Goal: Find specific page/section: Find specific page/section

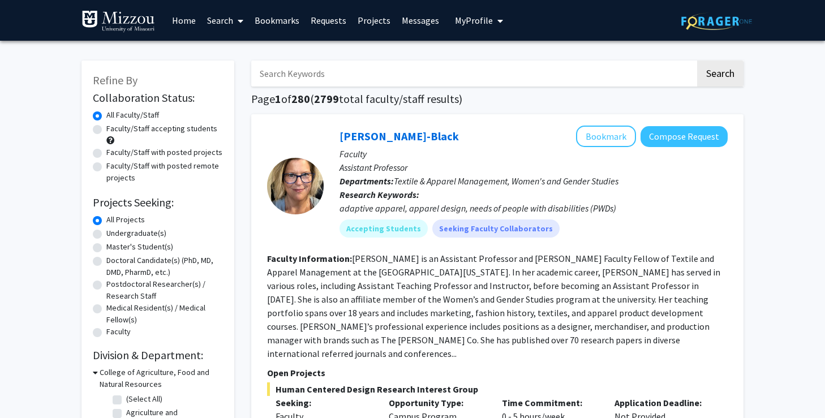
click at [296, 74] on input "Search Keywords" at bounding box center [473, 74] width 444 height 26
type input "[PERSON_NAME]"
click at [697, 61] on button "Search" at bounding box center [720, 74] width 46 height 26
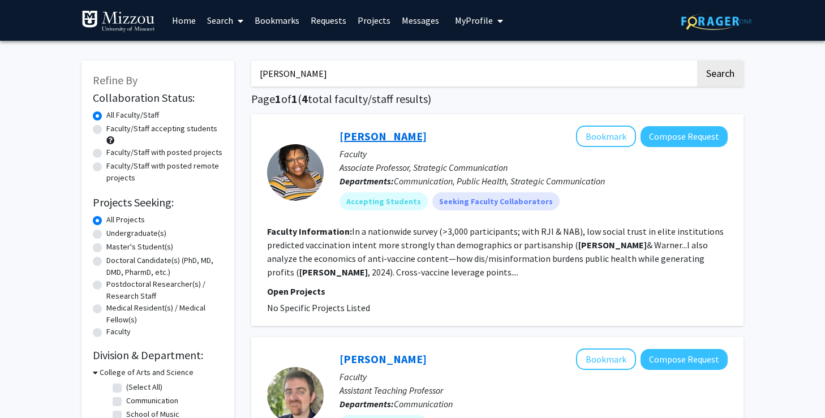
click at [375, 140] on link "[PERSON_NAME]" at bounding box center [382, 136] width 87 height 14
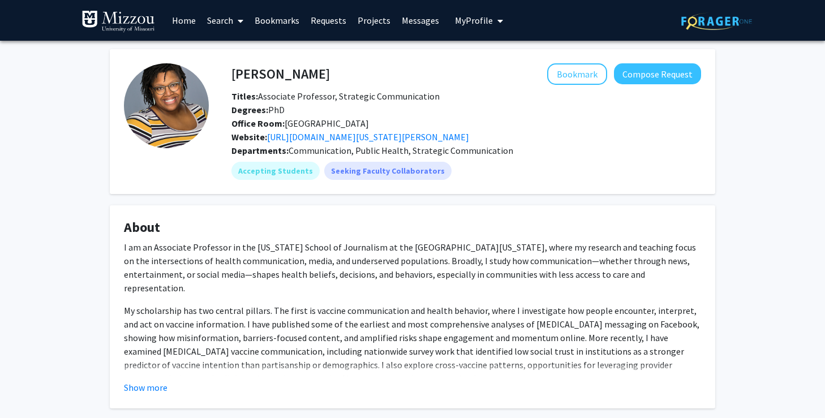
scroll to position [20, 0]
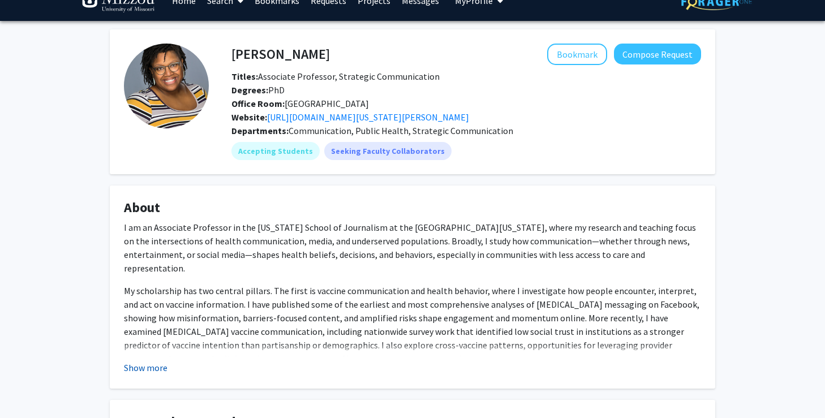
click at [135, 365] on button "Show more" at bounding box center [146, 368] width 44 height 14
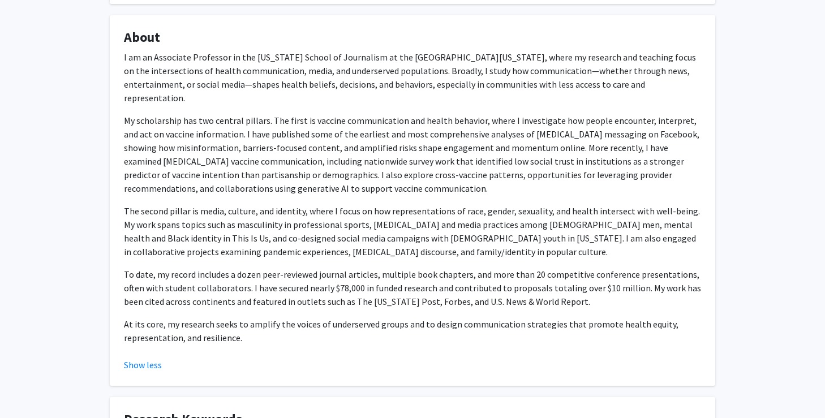
scroll to position [0, 0]
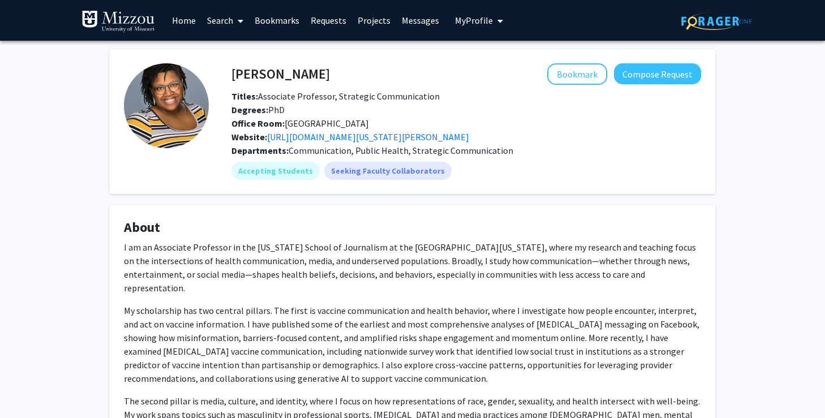
click at [694, 28] on img at bounding box center [716, 21] width 71 height 18
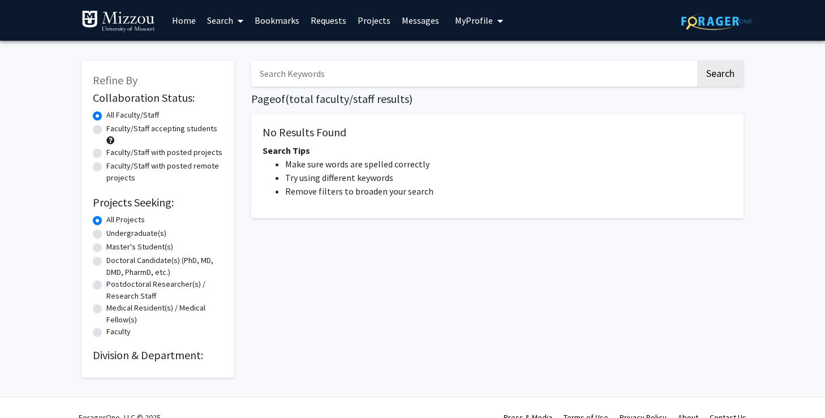
click at [110, 23] on img at bounding box center [118, 21] width 74 height 23
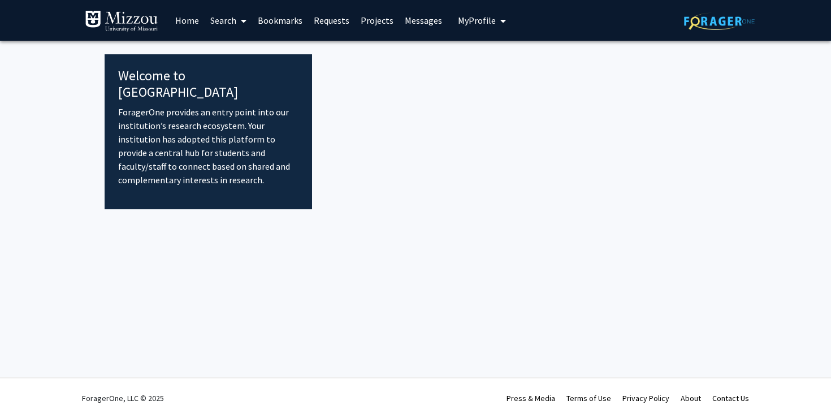
click at [184, 19] on link "Home" at bounding box center [187, 21] width 35 height 40
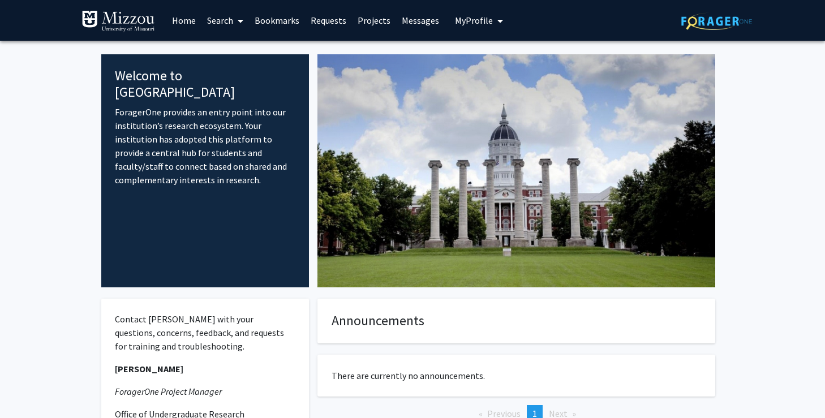
click at [476, 24] on span "My Profile" at bounding box center [474, 20] width 38 height 11
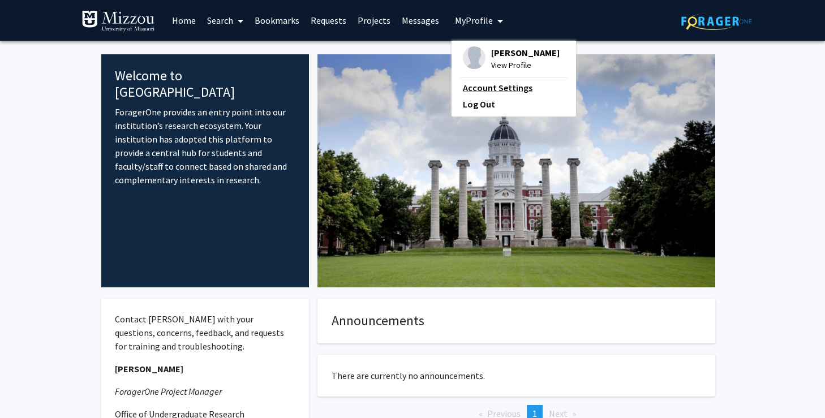
click at [492, 84] on link "Account Settings" at bounding box center [514, 88] width 102 height 14
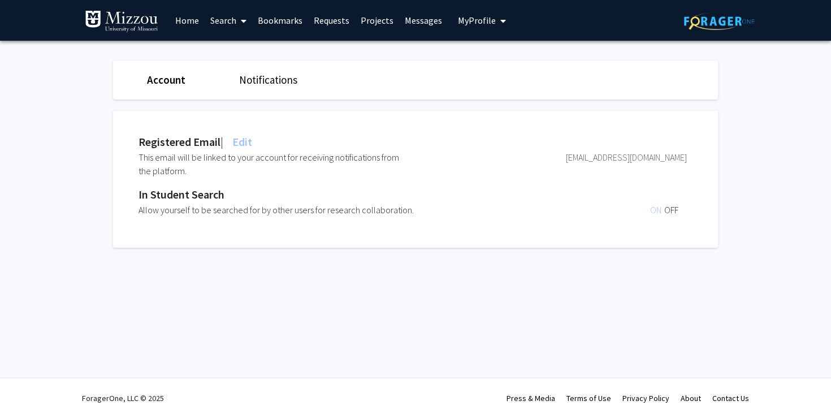
click at [478, 19] on span "My Profile" at bounding box center [477, 20] width 38 height 11
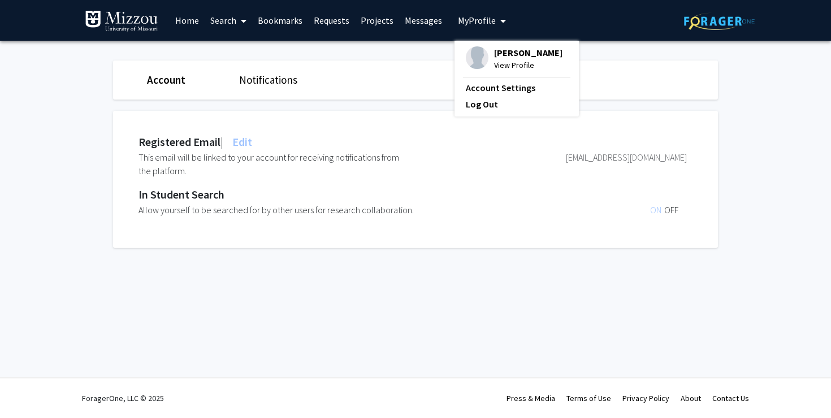
click at [484, 51] on div "[PERSON_NAME] View Profile" at bounding box center [514, 58] width 97 height 25
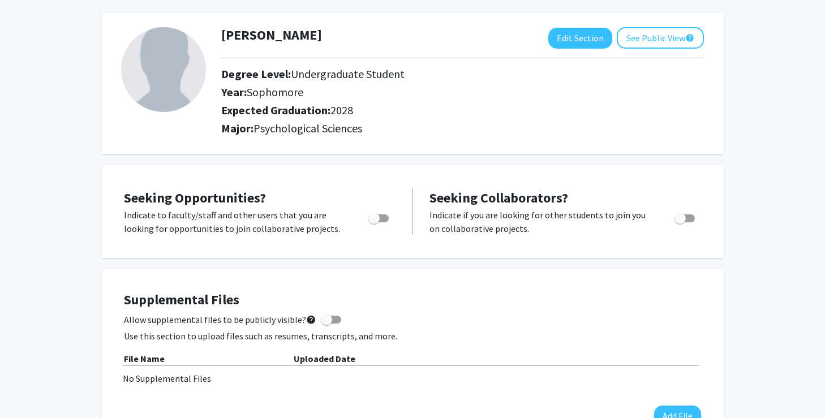
scroll to position [47, 0]
click at [676, 38] on button "See Public View help" at bounding box center [659, 38] width 87 height 21
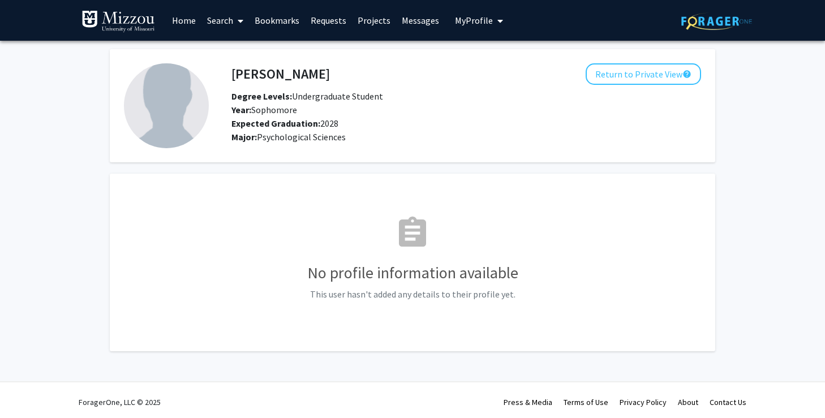
click at [650, 140] on div "Major: Psychological Sciences" at bounding box center [466, 137] width 486 height 14
click at [638, 78] on button "Return to Private View help" at bounding box center [642, 73] width 115 height 21
